Goal: Task Accomplishment & Management: Complete application form

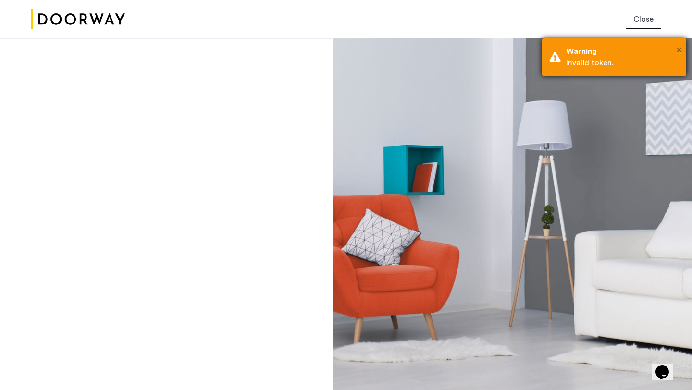
click at [678, 52] on span "×" at bounding box center [679, 50] width 5 height 10
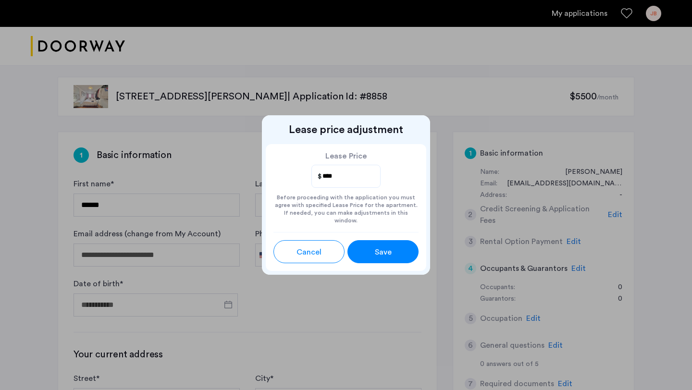
click at [346, 183] on input "****" at bounding box center [346, 176] width 50 height 12
